Goal: Information Seeking & Learning: Learn about a topic

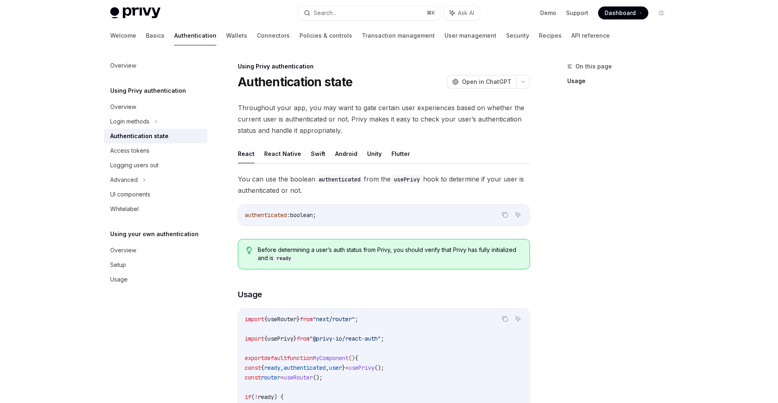
click at [174, 34] on link "Authentication" at bounding box center [195, 35] width 42 height 19
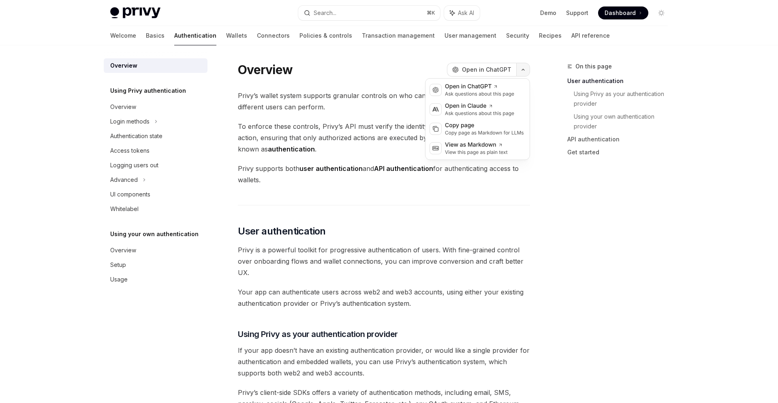
click at [524, 71] on icon "button" at bounding box center [523, 69] width 10 height 3
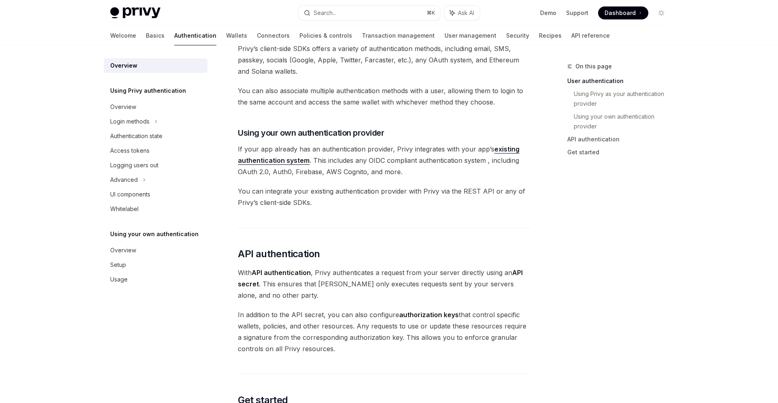
scroll to position [560, 0]
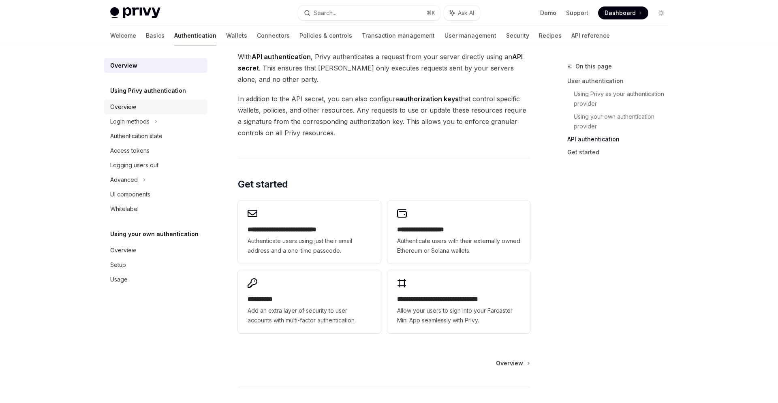
click at [152, 106] on div "Overview" at bounding box center [156, 107] width 92 height 10
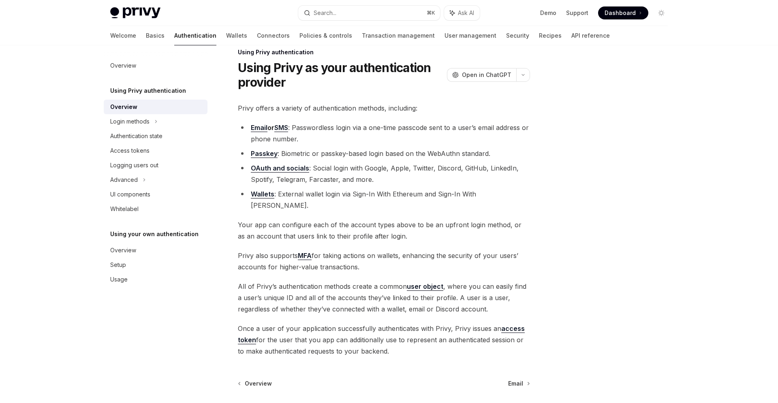
scroll to position [9, 0]
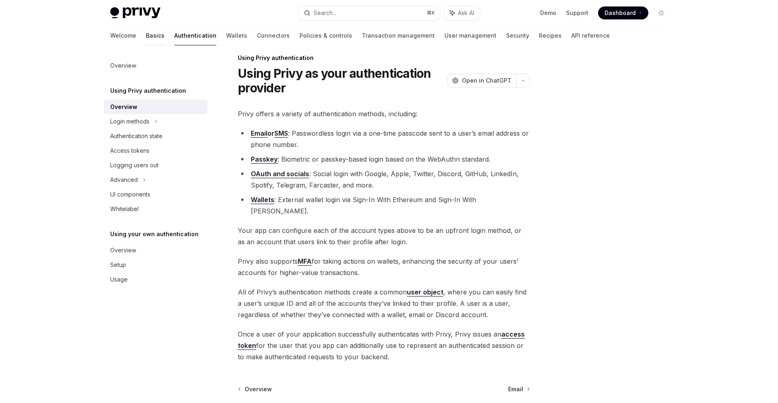
click at [146, 35] on link "Basics" at bounding box center [155, 35] width 19 height 19
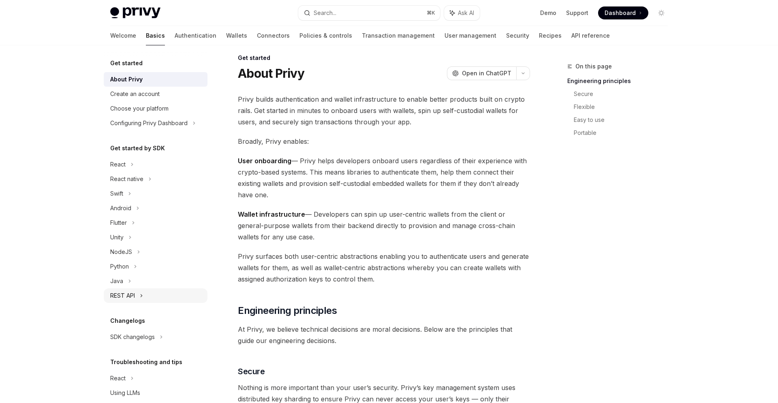
click at [143, 294] on icon at bounding box center [141, 296] width 3 height 10
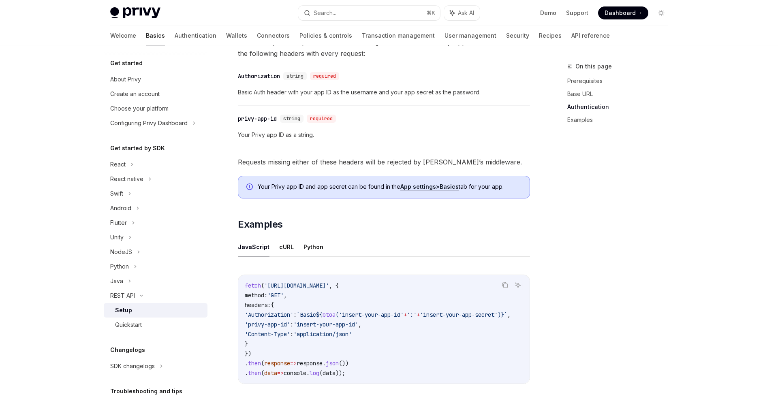
scroll to position [365, 0]
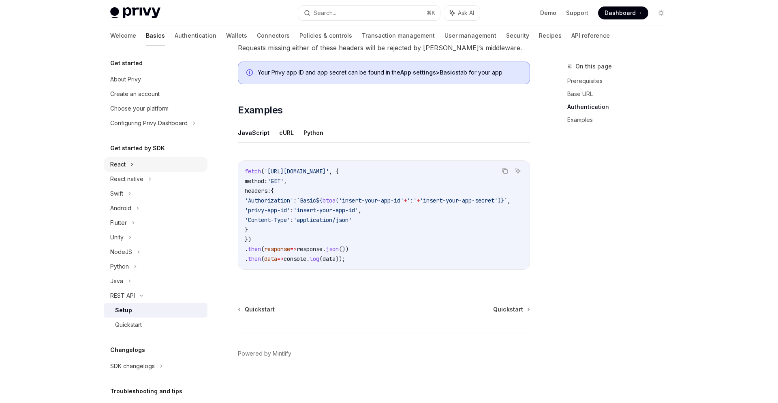
click at [149, 168] on div "React" at bounding box center [156, 164] width 104 height 15
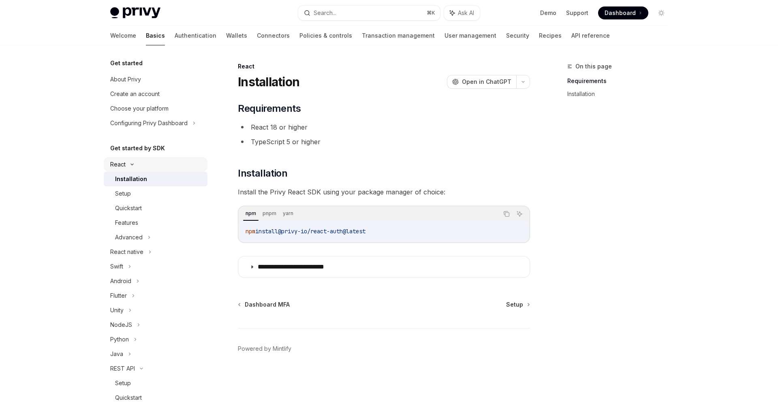
click at [129, 160] on div "React" at bounding box center [156, 164] width 104 height 15
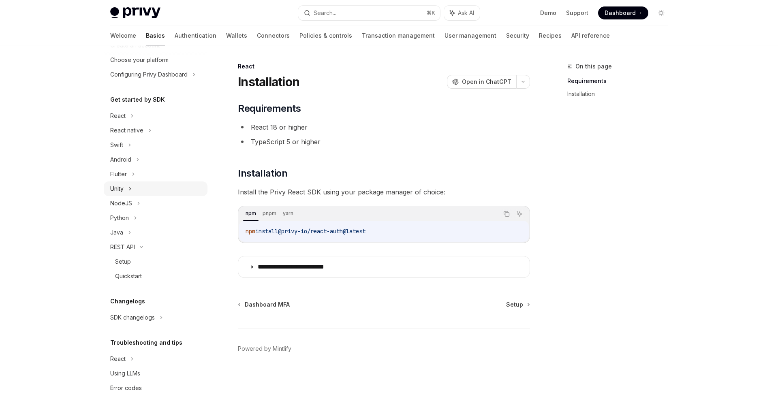
scroll to position [57, 0]
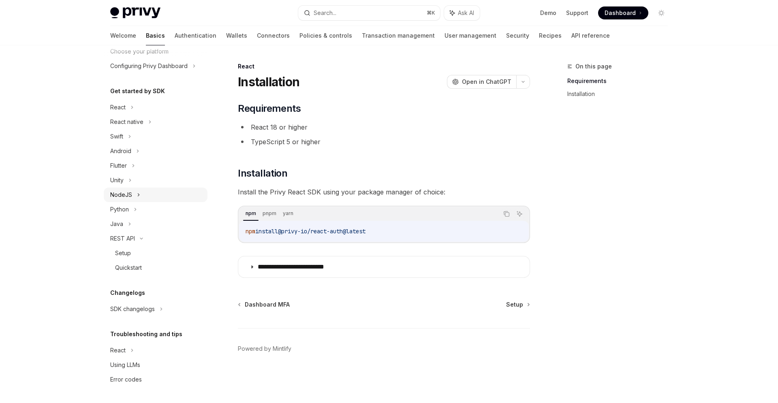
click at [136, 192] on div "NodeJS" at bounding box center [156, 195] width 104 height 15
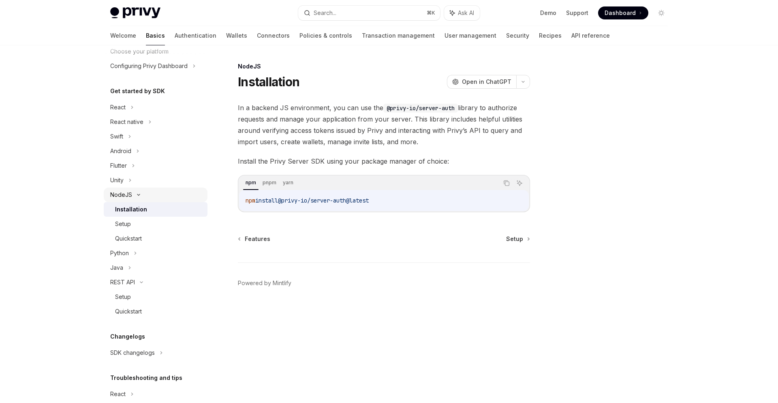
scroll to position [55, 0]
click at [175, 36] on link "Authentication" at bounding box center [196, 35] width 42 height 19
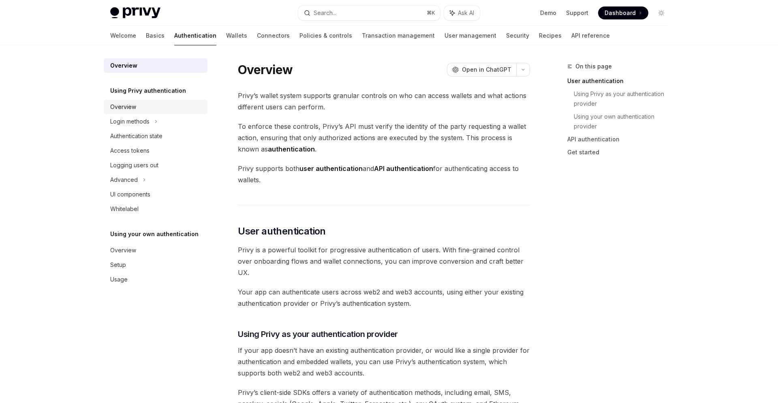
click at [137, 108] on div "Overview" at bounding box center [156, 107] width 92 height 10
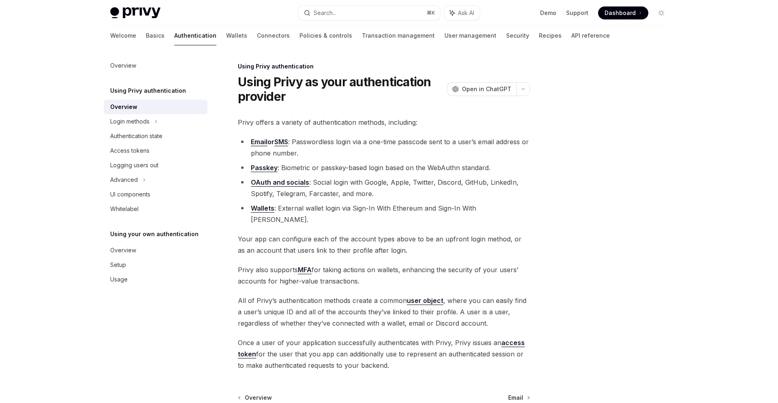
scroll to position [77, 0]
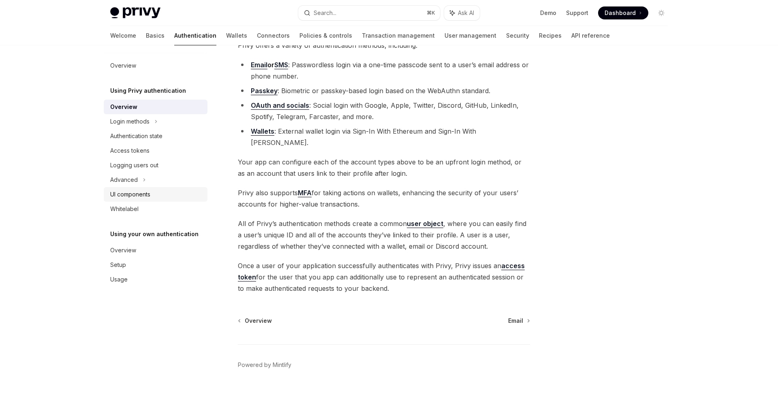
click at [134, 200] on link "UI components" at bounding box center [156, 194] width 104 height 15
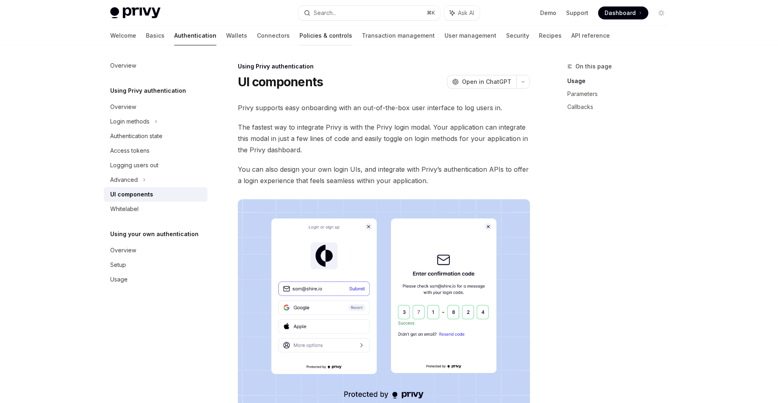
click at [299, 41] on link "Policies & controls" at bounding box center [325, 35] width 53 height 19
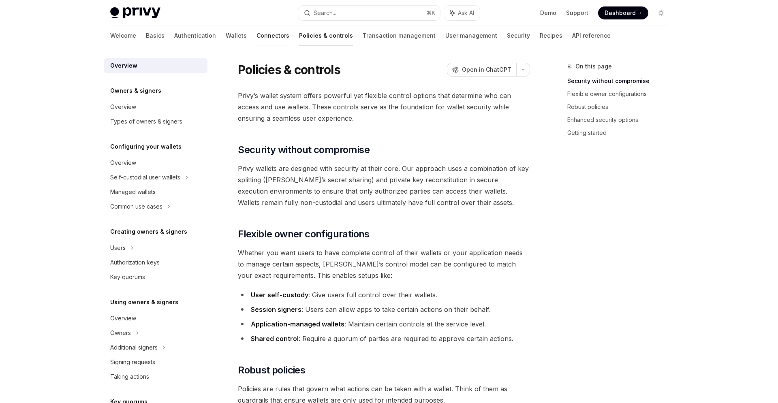
click at [256, 38] on link "Connectors" at bounding box center [272, 35] width 33 height 19
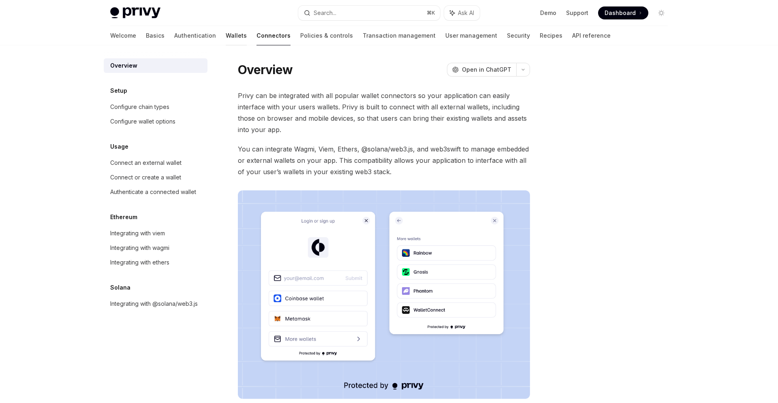
click at [226, 34] on link "Wallets" at bounding box center [236, 35] width 21 height 19
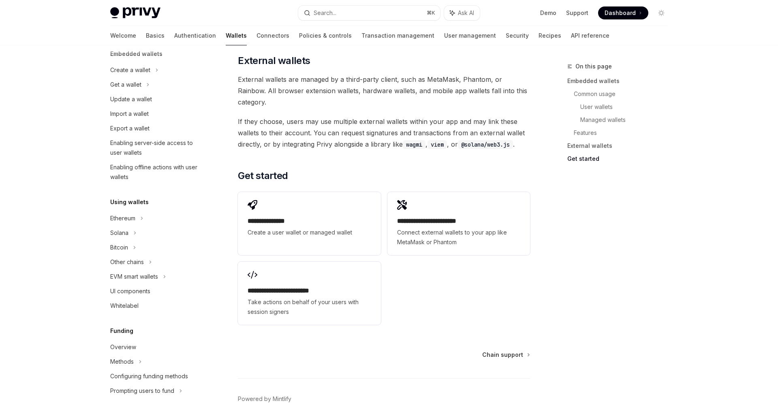
scroll to position [71, 0]
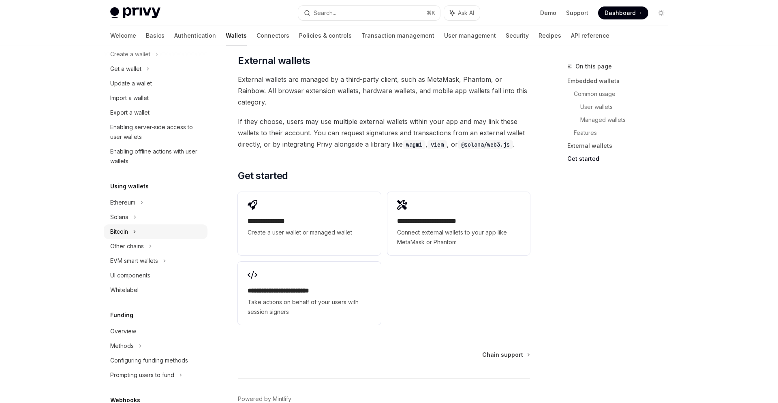
click at [138, 228] on div "Bitcoin" at bounding box center [156, 231] width 104 height 15
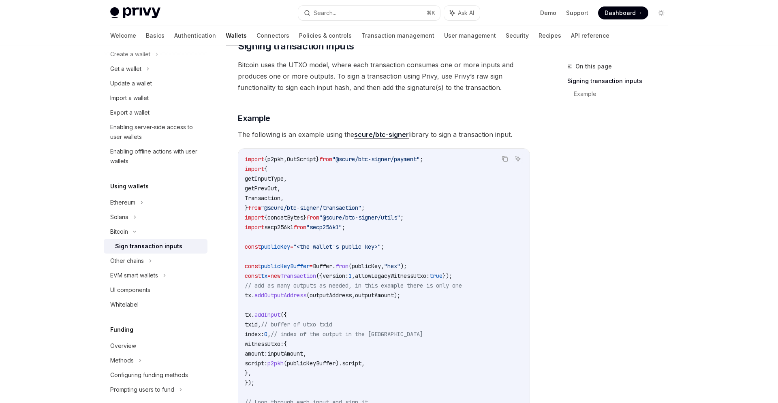
scroll to position [112, 0]
click at [401, 135] on link "scure/btc-signer" at bounding box center [381, 134] width 55 height 9
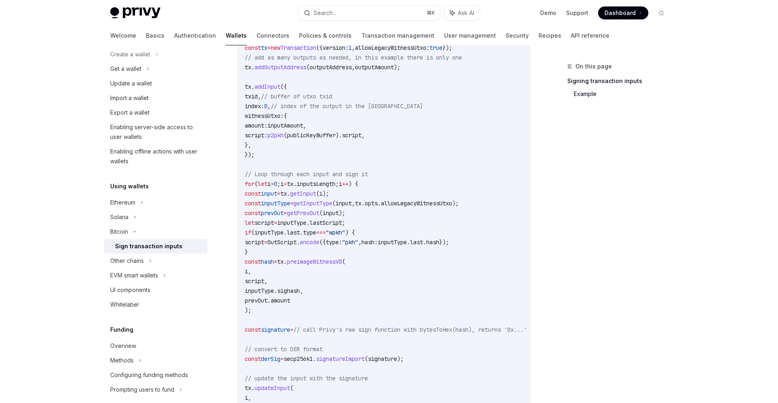
scroll to position [573, 0]
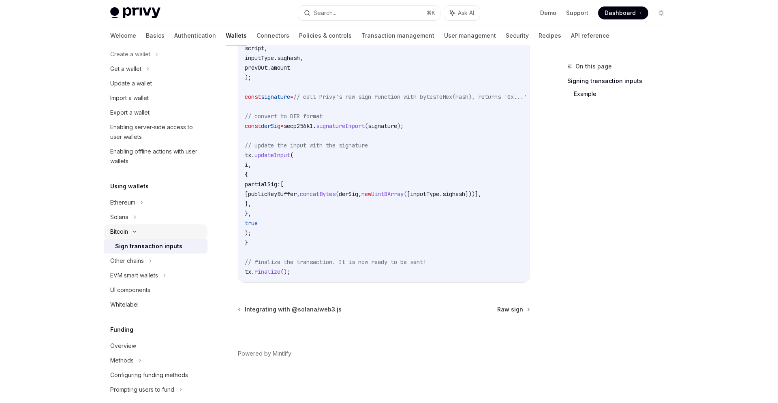
click at [156, 233] on div "Bitcoin" at bounding box center [156, 231] width 104 height 15
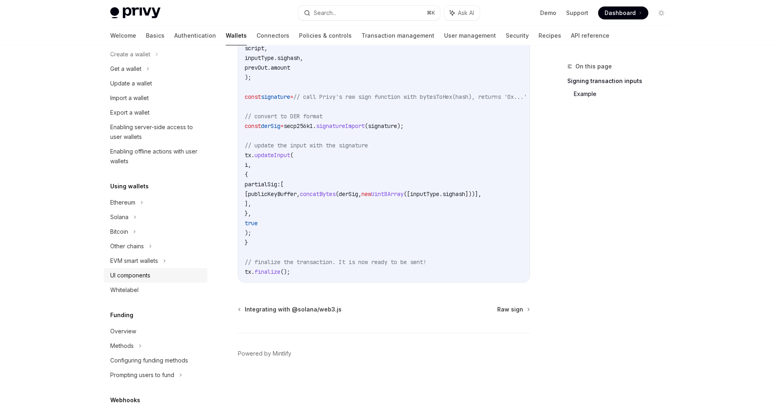
click at [149, 278] on div "UI components" at bounding box center [130, 276] width 40 height 10
type textarea "*"
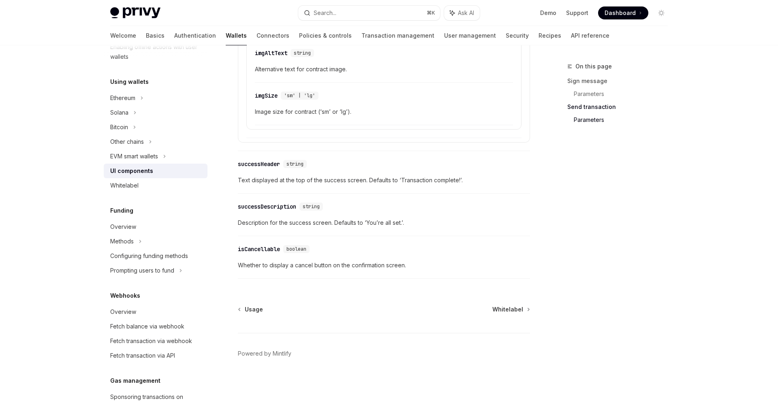
scroll to position [298, 0]
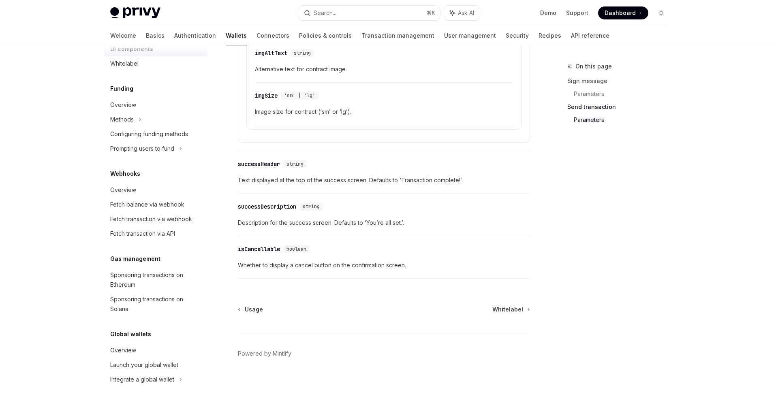
drag, startPoint x: 693, startPoint y: 160, endPoint x: 681, endPoint y: 142, distance: 21.3
